Goal: Information Seeking & Learning: Learn about a topic

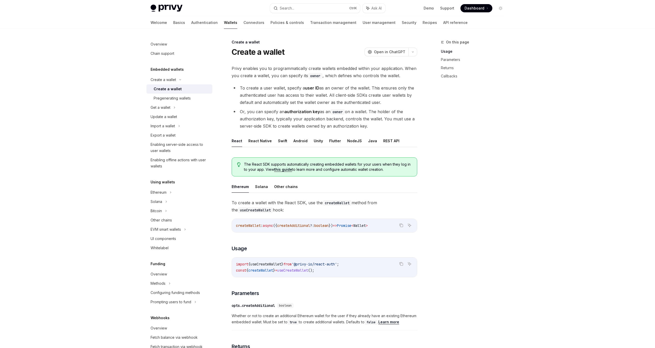
click at [324, 10] on button "Search... Ctrl K" at bounding box center [315, 8] width 90 height 9
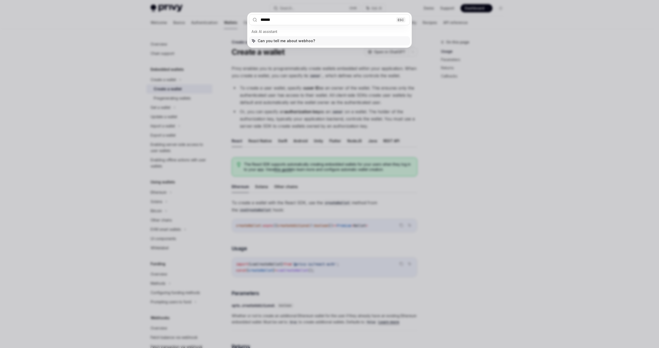
type input "*******"
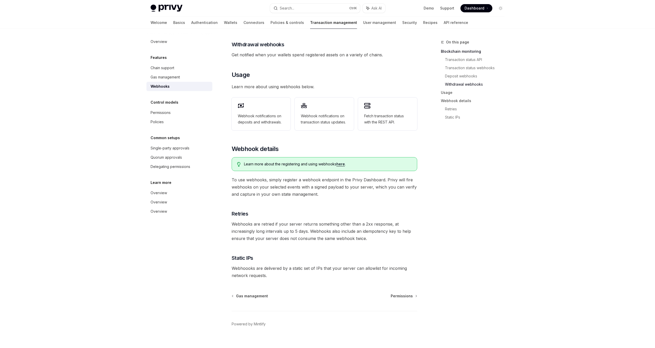
scroll to position [194, 0]
click at [275, 101] on div "Webhook notifications on deposits and withdrawals." at bounding box center [261, 113] width 59 height 33
type textarea "*"
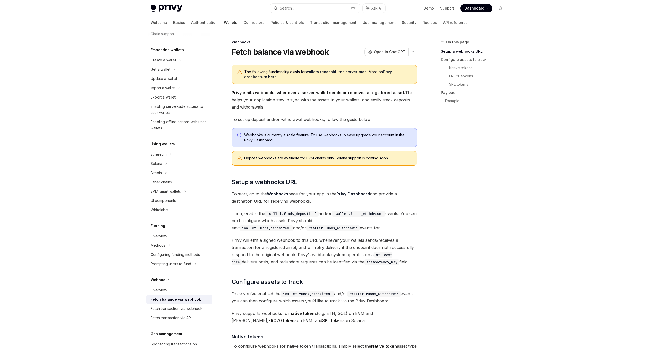
scroll to position [62, 0]
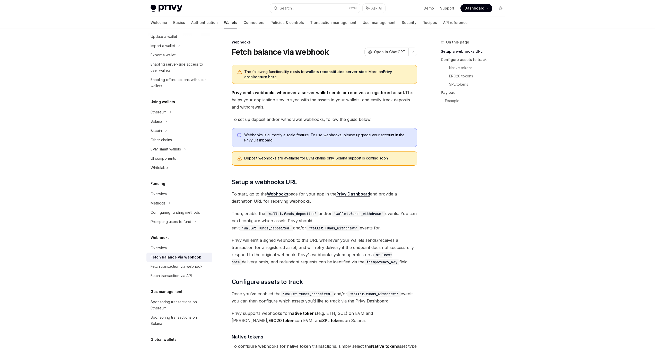
click at [281, 192] on strong "Webhooks" at bounding box center [277, 193] width 21 height 5
